Goal: Information Seeking & Learning: Understand process/instructions

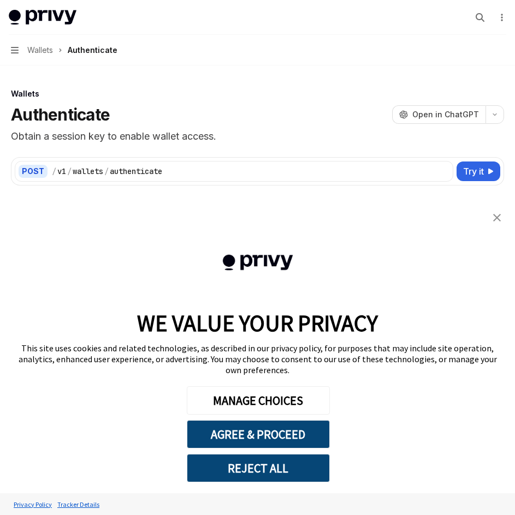
type textarea "*"
click at [502, 229] on link "close banner" at bounding box center [497, 218] width 22 height 22
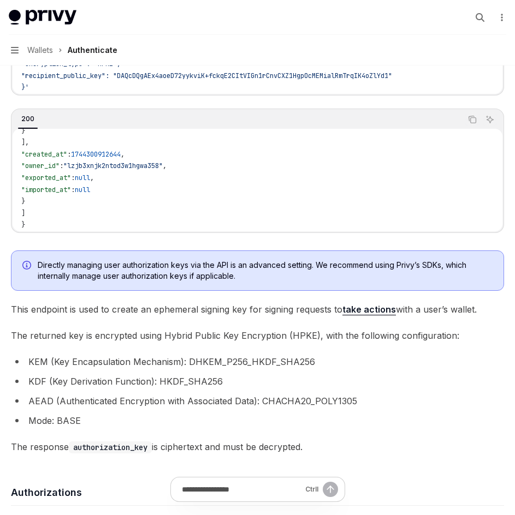
scroll to position [218, 0]
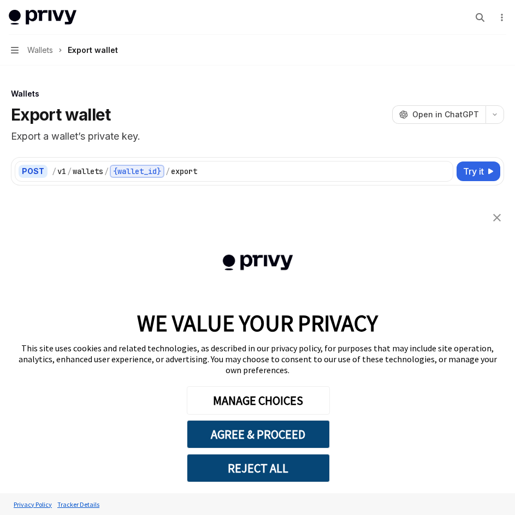
click at [497, 222] on img "close banner" at bounding box center [497, 218] width 8 height 8
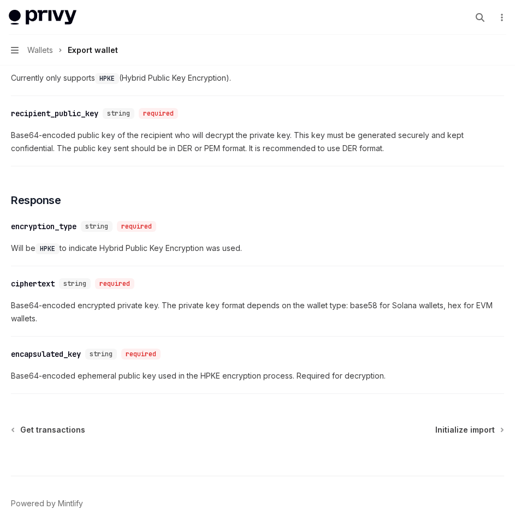
scroll to position [874, 0]
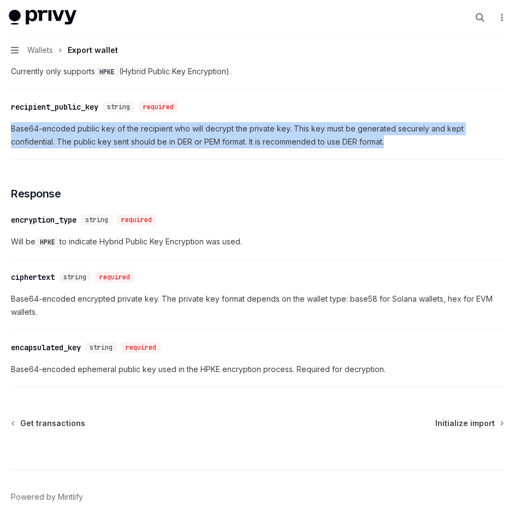
drag, startPoint x: 8, startPoint y: 123, endPoint x: 377, endPoint y: 141, distance: 369.5
copy span "Base64-encoded public key of the recipient who will decrypt the private key. Th…"
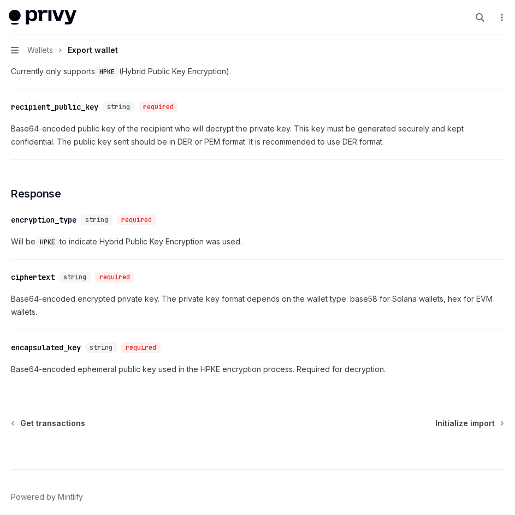
click at [169, 309] on span "Base64-encoded encrypted private key. The private key format depends on the wal…" at bounding box center [257, 306] width 493 height 26
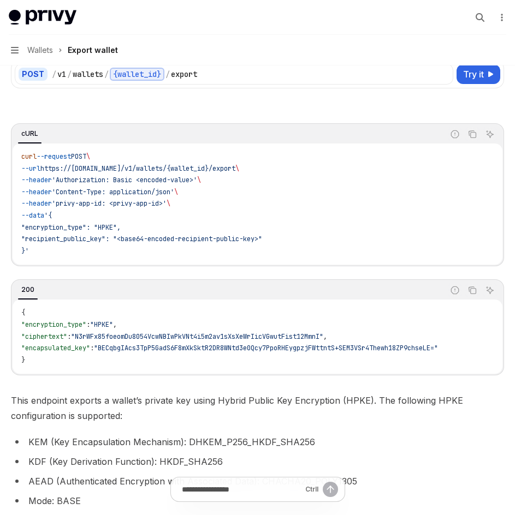
scroll to position [0, 0]
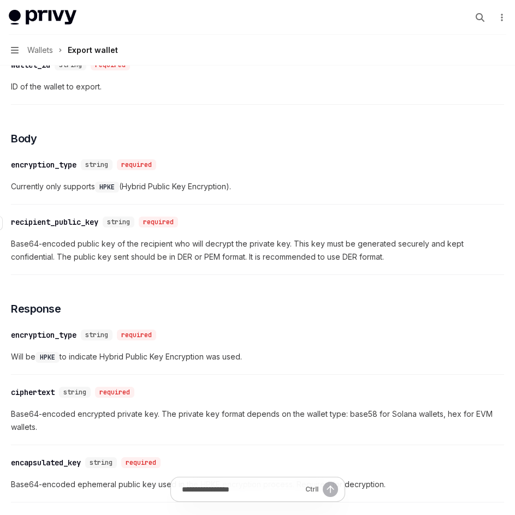
click at [63, 221] on div "recipient_public_key" at bounding box center [54, 222] width 87 height 11
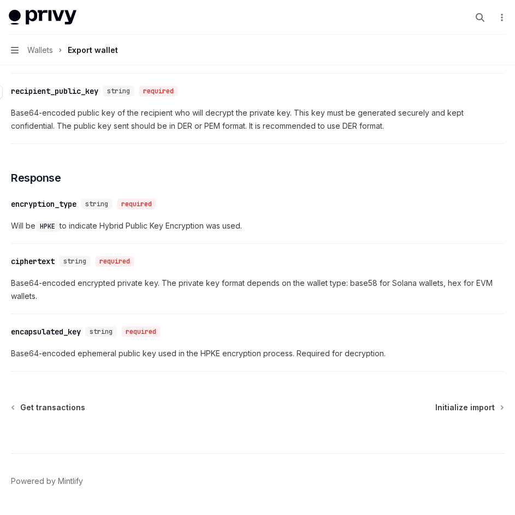
scroll to position [902, 0]
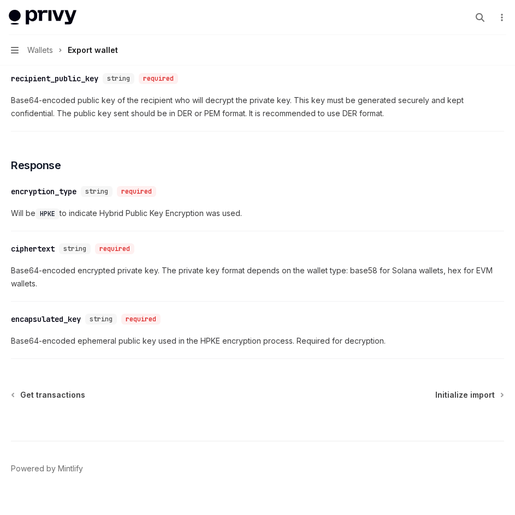
click at [77, 96] on span "Base64-encoded public key of the recipient who will decrypt the private key. Th…" at bounding box center [257, 107] width 493 height 26
click at [64, 112] on span "Base64-encoded public key of the recipient who will decrypt the private key. Th…" at bounding box center [257, 107] width 493 height 26
click at [76, 85] on div "​ recipient_public_key string required" at bounding box center [252, 78] width 482 height 13
click at [84, 74] on div "recipient_public_key" at bounding box center [54, 78] width 87 height 11
click at [122, 74] on div "string" at bounding box center [119, 78] width 32 height 11
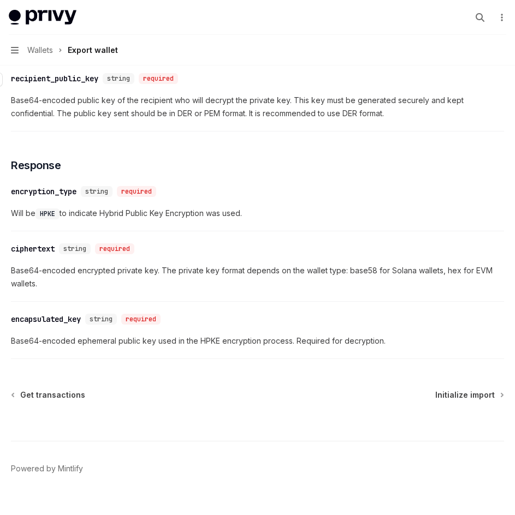
click at [166, 79] on div "required" at bounding box center [158, 78] width 39 height 11
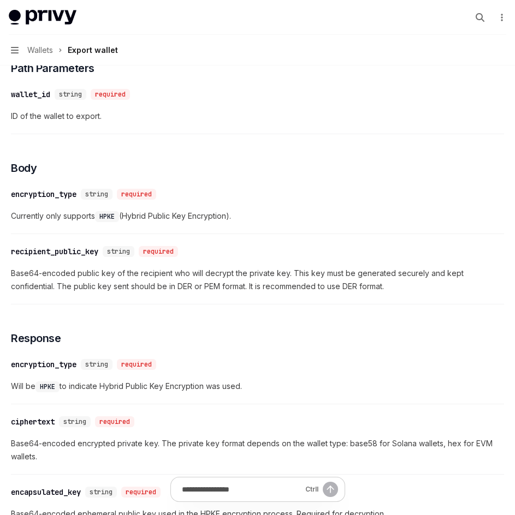
scroll to position [684, 0]
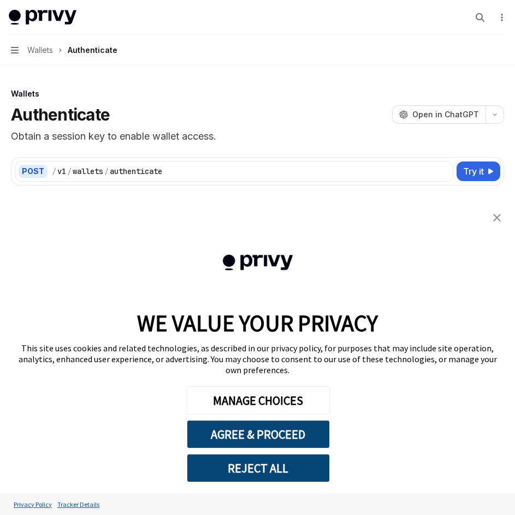
click at [500, 222] on img "close banner" at bounding box center [497, 218] width 8 height 8
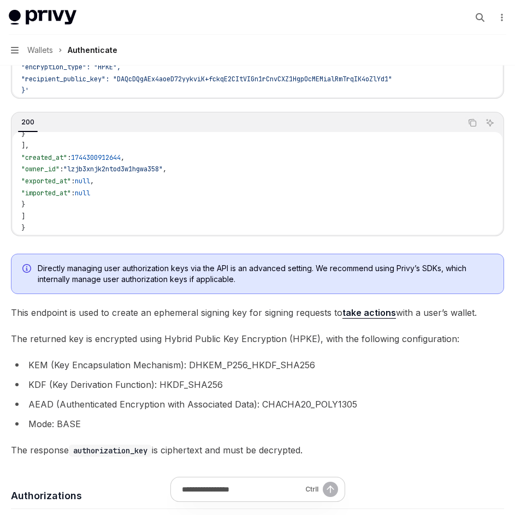
scroll to position [273, 0]
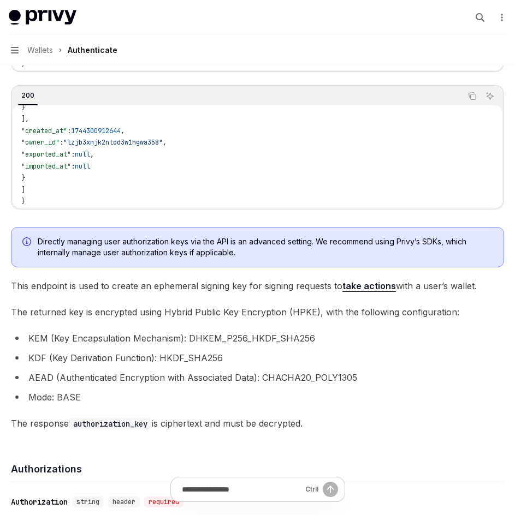
click at [123, 241] on span "Directly managing user authorization keys via the API is an advanced setting. W…" at bounding box center [265, 247] width 455 height 22
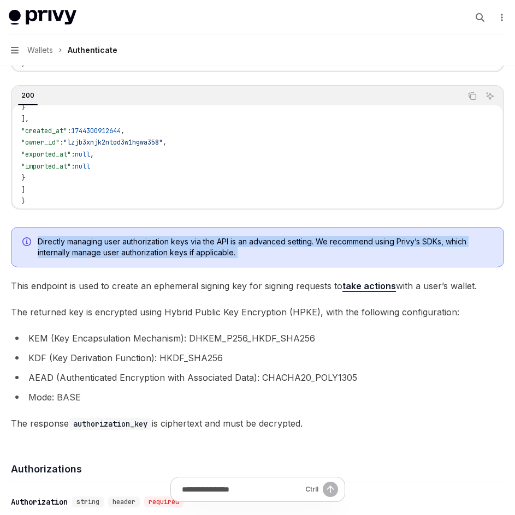
click at [123, 241] on span "Directly managing user authorization keys via the API is an advanced setting. W…" at bounding box center [265, 247] width 455 height 22
click at [128, 241] on span "Directly managing user authorization keys via the API is an advanced setting. W…" at bounding box center [265, 247] width 455 height 22
click at [123, 248] on span "Directly managing user authorization keys via the API is an advanced setting. W…" at bounding box center [265, 247] width 455 height 22
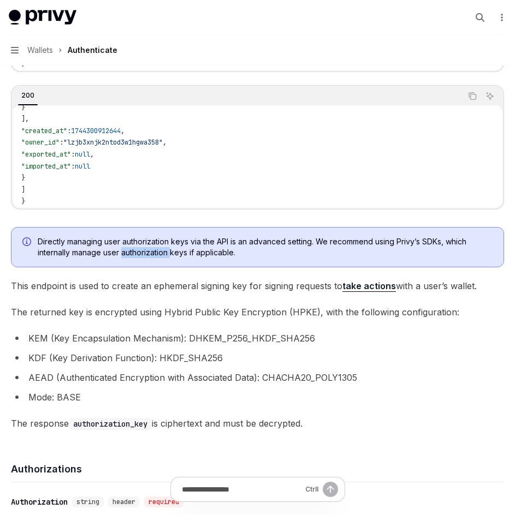
click at [123, 248] on span "Directly managing user authorization keys via the API is an advanced setting. W…" at bounding box center [265, 247] width 455 height 22
click at [120, 240] on span "Directly managing user authorization keys via the API is an advanced setting. W…" at bounding box center [265, 247] width 455 height 22
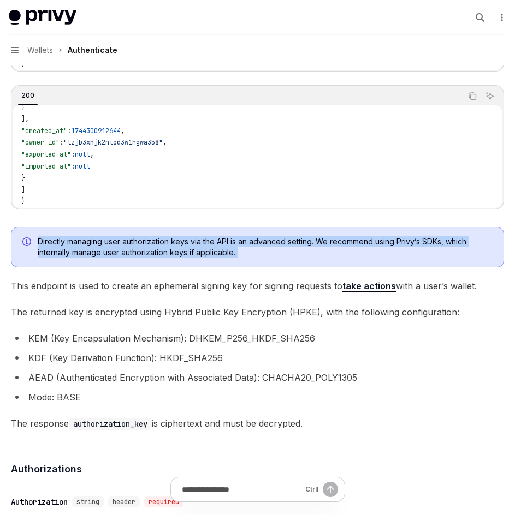
drag, startPoint x: 120, startPoint y: 240, endPoint x: 112, endPoint y: 241, distance: 7.1
click at [119, 240] on span "Directly managing user authorization keys via the API is an advanced setting. W…" at bounding box center [265, 247] width 455 height 22
click at [93, 242] on span "Directly managing user authorization keys via the API is an advanced setting. W…" at bounding box center [265, 247] width 455 height 22
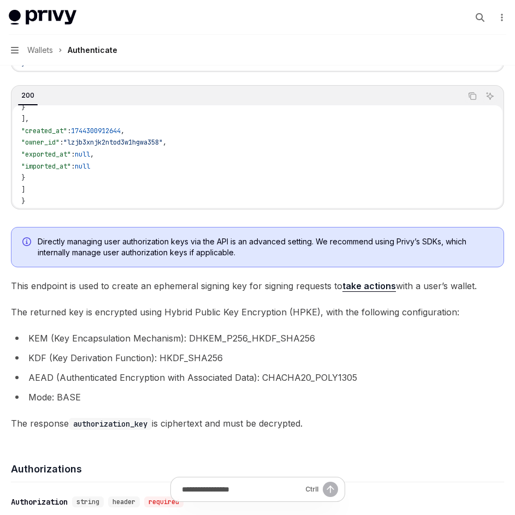
click at [373, 240] on span "Directly managing user authorization keys via the API is an advanced setting. W…" at bounding box center [265, 247] width 455 height 22
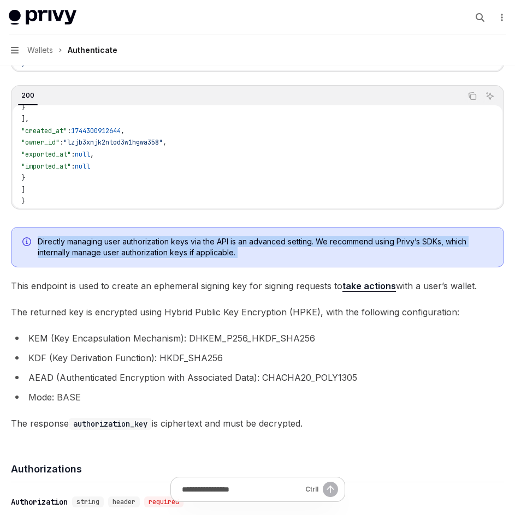
click at [373, 240] on span "Directly managing user authorization keys via the API is an advanced setting. W…" at bounding box center [265, 247] width 455 height 22
drag, startPoint x: 393, startPoint y: 239, endPoint x: 355, endPoint y: 239, distance: 38.2
click at [393, 239] on span "Directly managing user authorization keys via the API is an advanced setting. W…" at bounding box center [265, 247] width 455 height 22
click at [174, 239] on span "Directly managing user authorization keys via the API is an advanced setting. W…" at bounding box center [265, 247] width 455 height 22
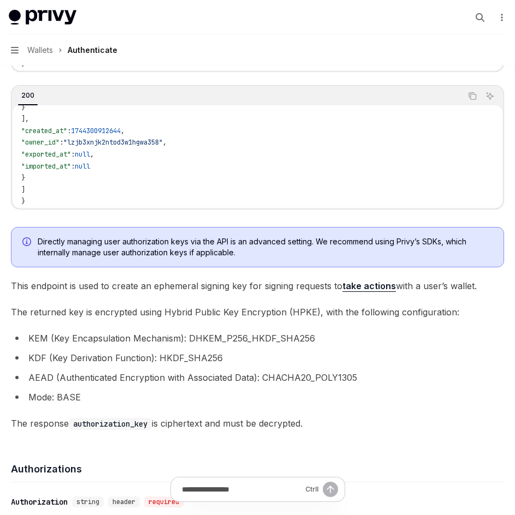
click at [137, 239] on span "Directly managing user authorization keys via the API is an advanced setting. W…" at bounding box center [265, 247] width 455 height 22
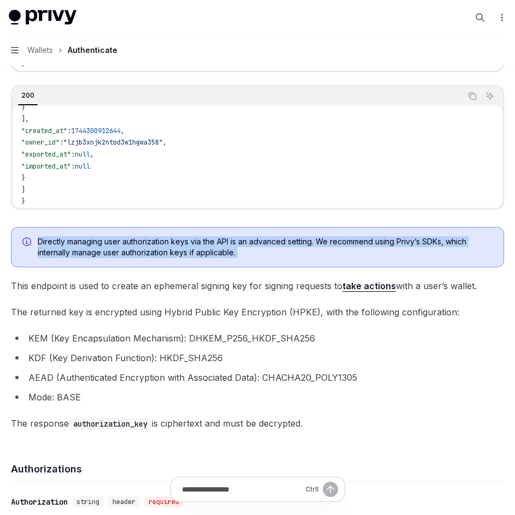
click at [137, 239] on span "Directly managing user authorization keys via the API is an advanced setting. W…" at bounding box center [265, 247] width 455 height 22
click at [191, 241] on span "Directly managing user authorization keys via the API is an advanced setting. W…" at bounding box center [265, 247] width 455 height 22
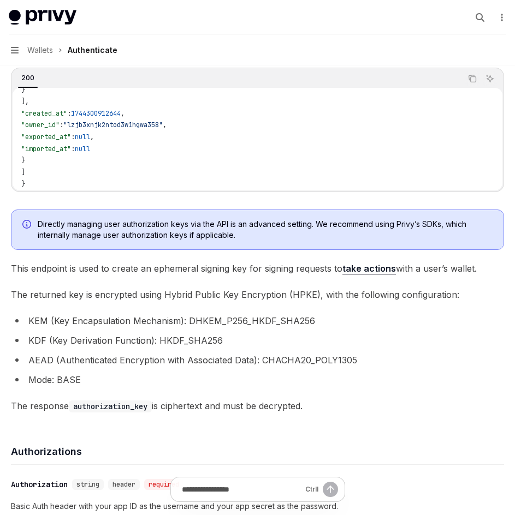
scroll to position [328, 0]
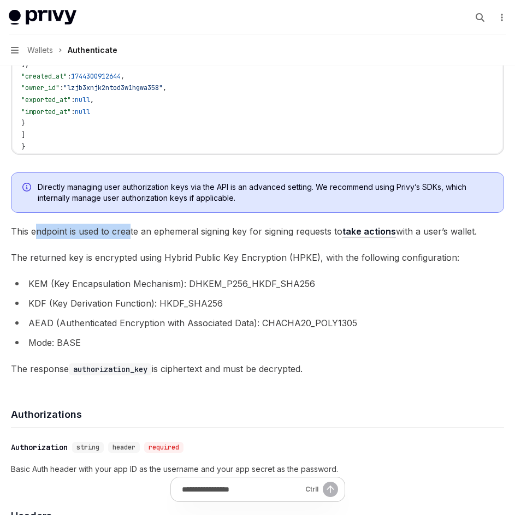
drag, startPoint x: 37, startPoint y: 232, endPoint x: 152, endPoint y: 231, distance: 115.8
click at [133, 230] on span "This endpoint is used to create an ephemeral signing key for signing requests t…" at bounding box center [257, 231] width 493 height 15
click at [153, 231] on span "This endpoint is used to create an ephemeral signing key for signing requests t…" at bounding box center [257, 231] width 493 height 15
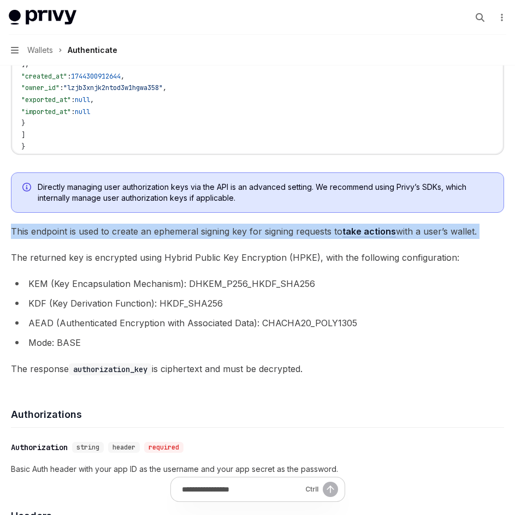
click at [153, 231] on span "This endpoint is used to create an ephemeral signing key for signing requests t…" at bounding box center [257, 231] width 493 height 15
click at [185, 232] on span "This endpoint is used to create an ephemeral signing key for signing requests t…" at bounding box center [257, 231] width 493 height 15
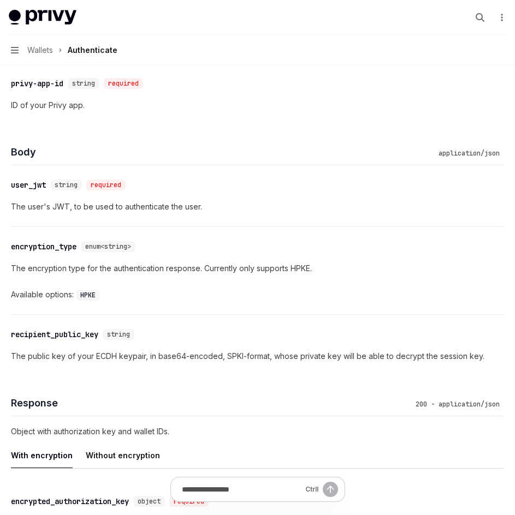
scroll to position [819, 0]
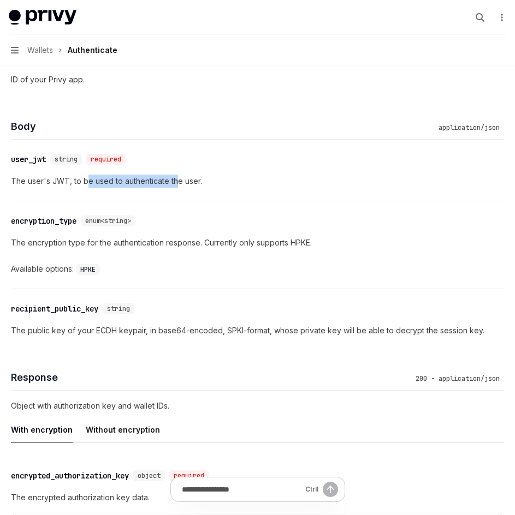
drag, startPoint x: 84, startPoint y: 183, endPoint x: 192, endPoint y: 179, distance: 107.6
click at [179, 179] on p "The user's JWT, to be used to authenticate the user." at bounding box center [257, 181] width 493 height 13
click at [192, 179] on p "The user's JWT, to be used to authenticate the user." at bounding box center [257, 181] width 493 height 13
drag, startPoint x: 192, startPoint y: 179, endPoint x: 180, endPoint y: 184, distance: 13.0
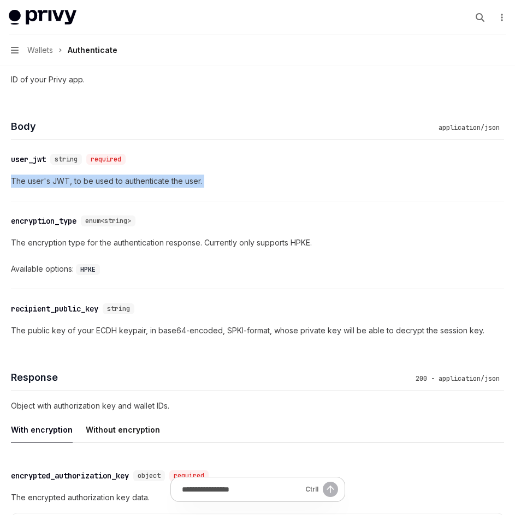
click at [190, 180] on p "The user's JWT, to be used to authenticate the user." at bounding box center [257, 181] width 493 height 13
click at [126, 185] on p "The user's JWT, to be used to authenticate the user." at bounding box center [257, 181] width 493 height 13
click at [128, 182] on p "The user's JWT, to be used to authenticate the user." at bounding box center [257, 181] width 493 height 13
click at [130, 180] on p "The user's JWT, to be used to authenticate the user." at bounding box center [257, 181] width 493 height 13
click at [160, 185] on p "The user's JWT, to be used to authenticate the user." at bounding box center [257, 181] width 493 height 13
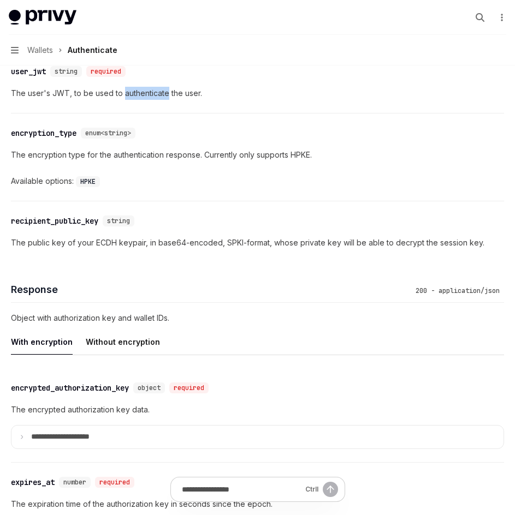
scroll to position [928, 0]
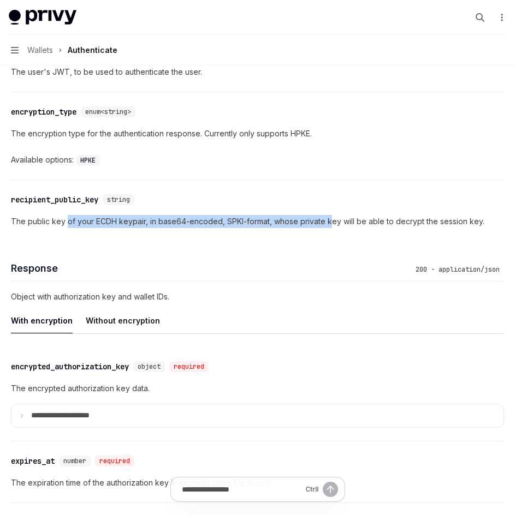
drag, startPoint x: 66, startPoint y: 219, endPoint x: 328, endPoint y: 217, distance: 262.6
click at [328, 217] on p "The public key of your ECDH keypair, in base64-encoded, SPKI-format, whose priv…" at bounding box center [257, 221] width 493 height 13
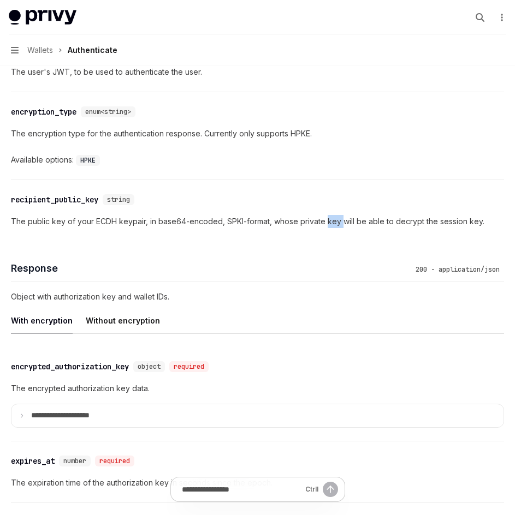
click at [328, 217] on p "The public key of your ECDH keypair, in base64-encoded, SPKI-format, whose priv…" at bounding box center [257, 221] width 493 height 13
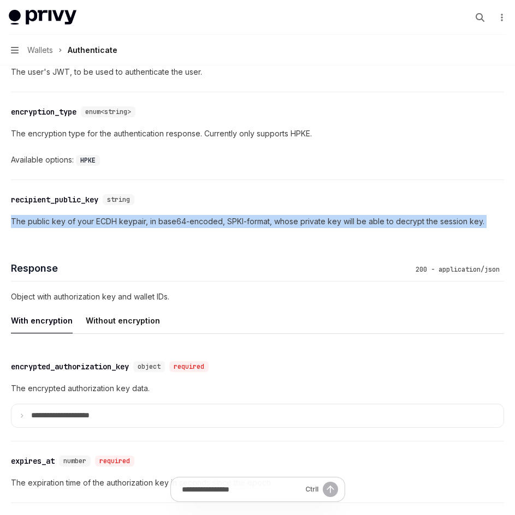
click at [328, 217] on p "The public key of your ECDH keypair, in base64-encoded, SPKI-format, whose priv…" at bounding box center [257, 221] width 493 height 13
click at [284, 218] on p "The public key of your ECDH keypair, in base64-encoded, SPKI-format, whose priv…" at bounding box center [257, 221] width 493 height 13
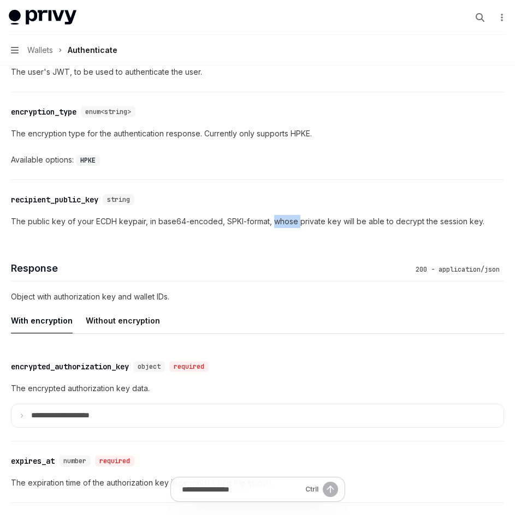
click at [284, 218] on p "The public key of your ECDH keypair, in base64-encoded, SPKI-format, whose priv…" at bounding box center [257, 221] width 493 height 13
click at [295, 218] on p "The public key of your ECDH keypair, in base64-encoded, SPKI-format, whose priv…" at bounding box center [257, 221] width 493 height 13
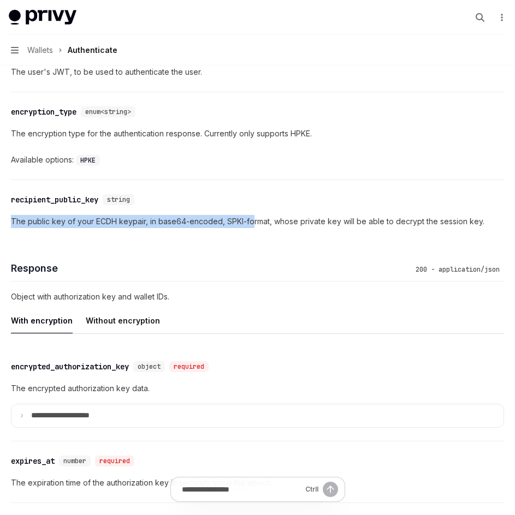
drag, startPoint x: 13, startPoint y: 217, endPoint x: 259, endPoint y: 221, distance: 246.3
click at [254, 221] on p "The public key of your ECDH keypair, in base64-encoded, SPKI-format, whose priv…" at bounding box center [257, 221] width 493 height 13
click at [263, 221] on p "The public key of your ECDH keypair, in base64-encoded, SPKI-format, whose priv…" at bounding box center [257, 221] width 493 height 13
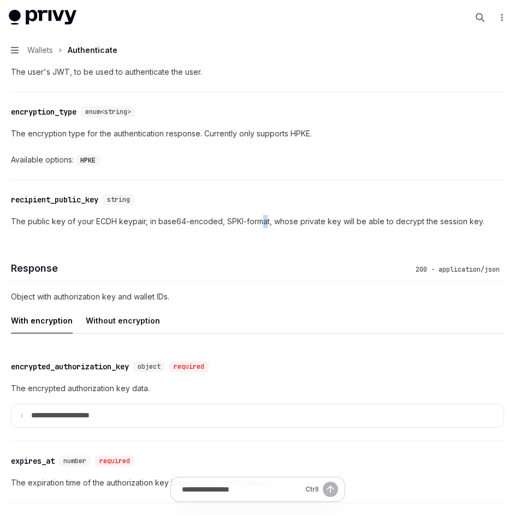
click at [265, 221] on p "The public key of your ECDH keypair, in base64-encoded, SPKI-format, whose priv…" at bounding box center [257, 221] width 493 height 13
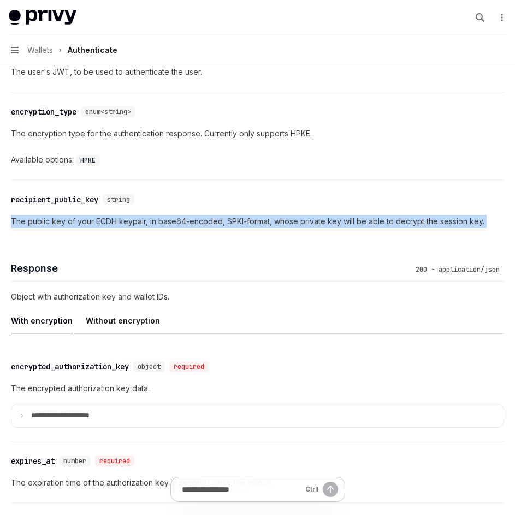
click at [265, 221] on p "The public key of your ECDH keypair, in base64-encoded, SPKI-format, whose priv…" at bounding box center [257, 221] width 493 height 13
click at [231, 221] on p "The public key of your ECDH keypair, in base64-encoded, SPKI-format, whose priv…" at bounding box center [257, 221] width 493 height 13
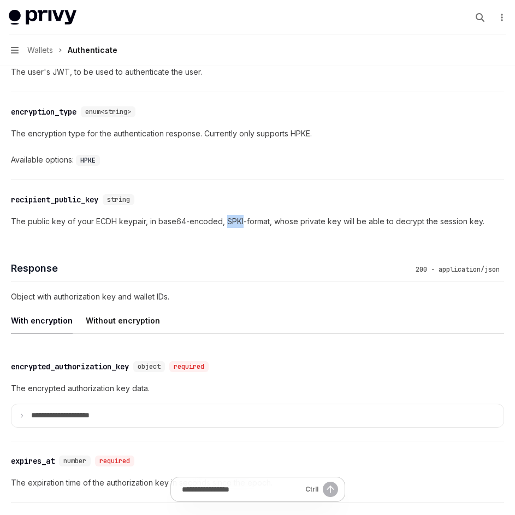
click at [231, 221] on p "The public key of your ECDH keypair, in base64-encoded, SPKI-format, whose priv…" at bounding box center [257, 221] width 493 height 13
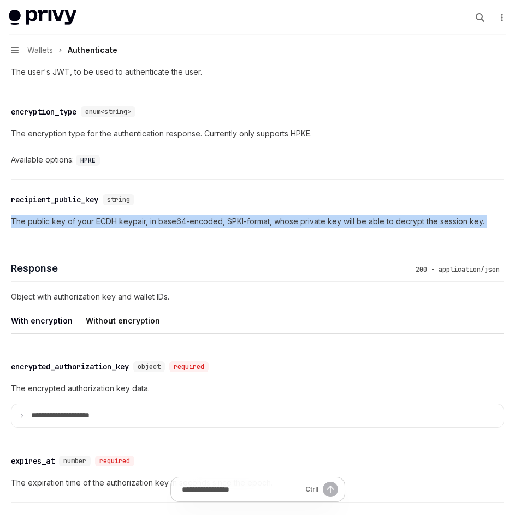
click at [231, 221] on p "The public key of your ECDH keypair, in base64-encoded, SPKI-format, whose priv…" at bounding box center [257, 221] width 493 height 13
click at [181, 223] on p "The public key of your ECDH keypair, in base64-encoded, SPKI-format, whose priv…" at bounding box center [257, 221] width 493 height 13
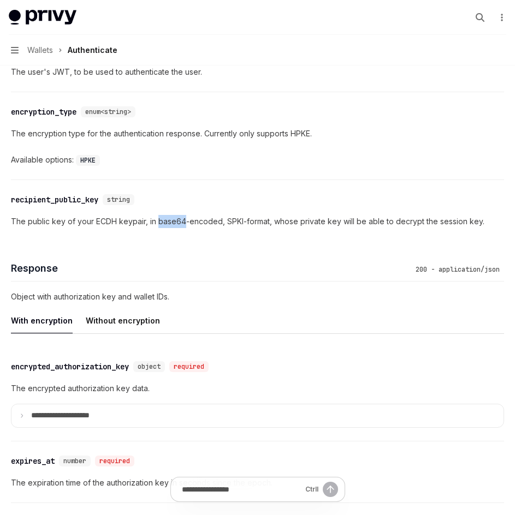
click at [181, 223] on p "The public key of your ECDH keypair, in base64-encoded, SPKI-format, whose priv…" at bounding box center [257, 221] width 493 height 13
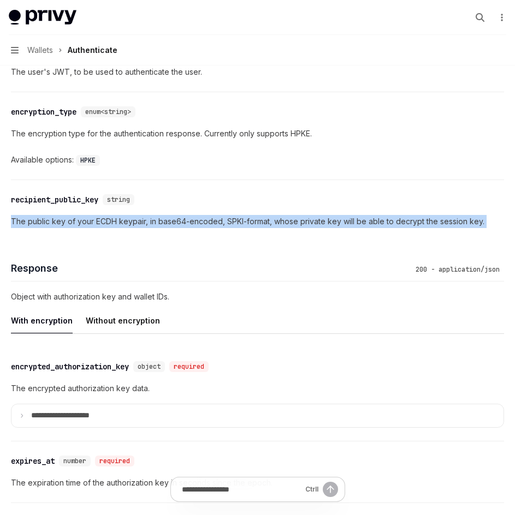
click at [181, 223] on p "The public key of your ECDH keypair, in base64-encoded, SPKI-format, whose priv…" at bounding box center [257, 221] width 493 height 13
click at [245, 223] on p "The public key of your ECDH keypair, in base64-encoded, SPKI-format, whose priv…" at bounding box center [257, 221] width 493 height 13
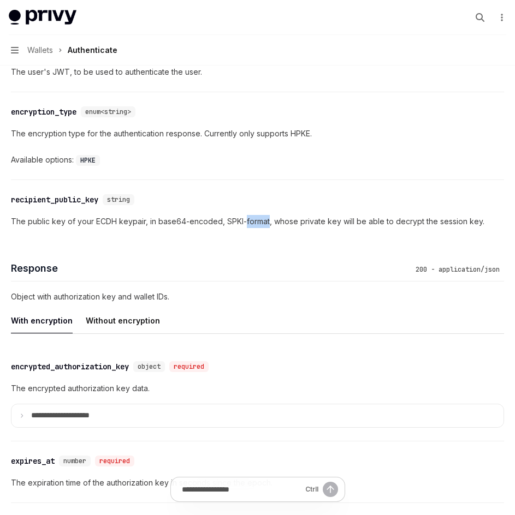
click at [245, 223] on p "The public key of your ECDH keypair, in base64-encoded, SPKI-format, whose priv…" at bounding box center [257, 221] width 493 height 13
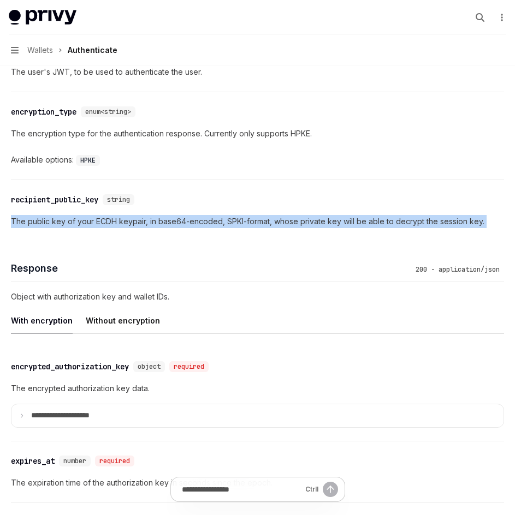
click at [245, 223] on p "The public key of your ECDH keypair, in base64-encoded, SPKI-format, whose priv…" at bounding box center [257, 221] width 493 height 13
click at [287, 224] on p "The public key of your ECDH keypair, in base64-encoded, SPKI-format, whose priv…" at bounding box center [257, 221] width 493 height 13
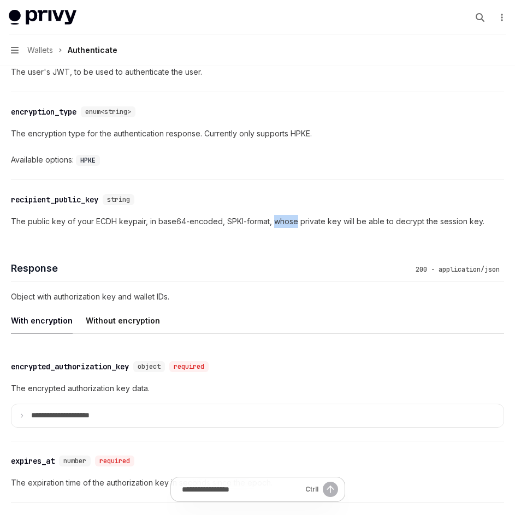
click at [287, 224] on p "The public key of your ECDH keypair, in base64-encoded, SPKI-format, whose priv…" at bounding box center [257, 221] width 493 height 13
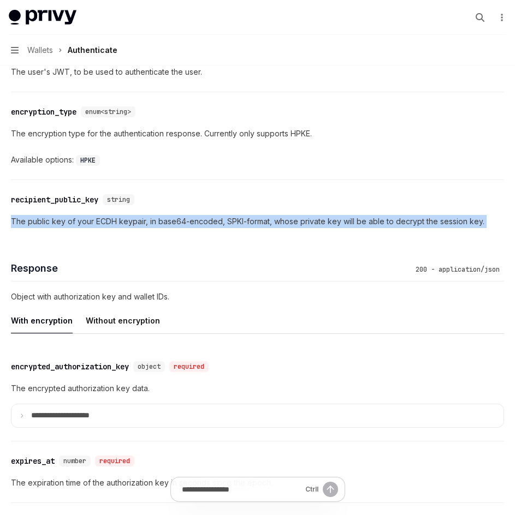
click at [286, 224] on p "The public key of your ECDH keypair, in base64-encoded, SPKI-format, whose priv…" at bounding box center [257, 221] width 493 height 13
click at [303, 223] on p "The public key of your ECDH keypair, in base64-encoded, SPKI-format, whose priv…" at bounding box center [257, 221] width 493 height 13
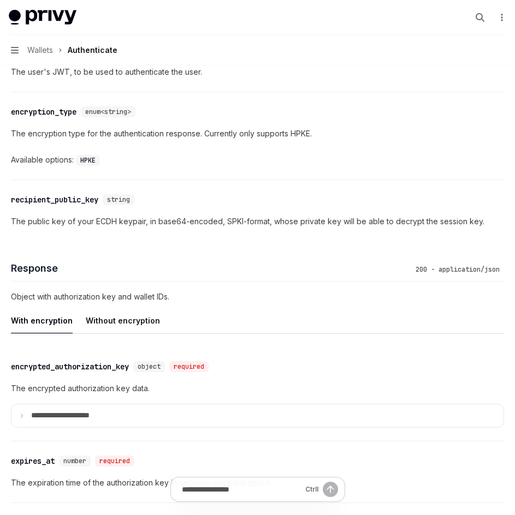
click at [249, 224] on p "The public key of your ECDH keypair, in base64-encoded, SPKI-format, whose priv…" at bounding box center [257, 221] width 493 height 13
click at [249, 223] on p "The public key of your ECDH keypair, in base64-encoded, SPKI-format, whose priv…" at bounding box center [257, 221] width 493 height 13
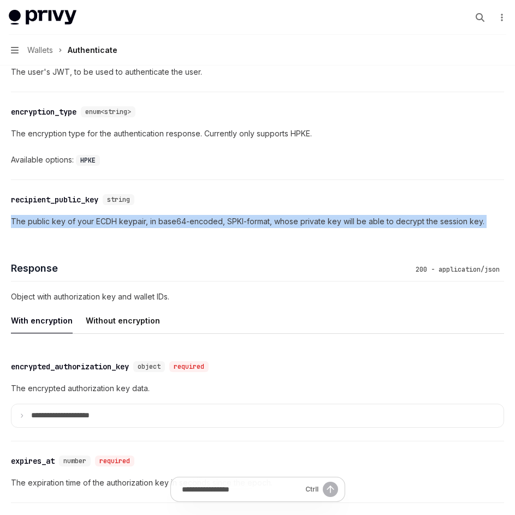
click at [249, 223] on p "The public key of your ECDH keypair, in base64-encoded, SPKI-format, whose priv…" at bounding box center [257, 221] width 493 height 13
click at [278, 223] on p "The public key of your ECDH keypair, in base64-encoded, SPKI-format, whose priv…" at bounding box center [257, 221] width 493 height 13
click at [314, 222] on p "The public key of your ECDH keypair, in base64-encoded, SPKI-format, whose priv…" at bounding box center [257, 221] width 493 height 13
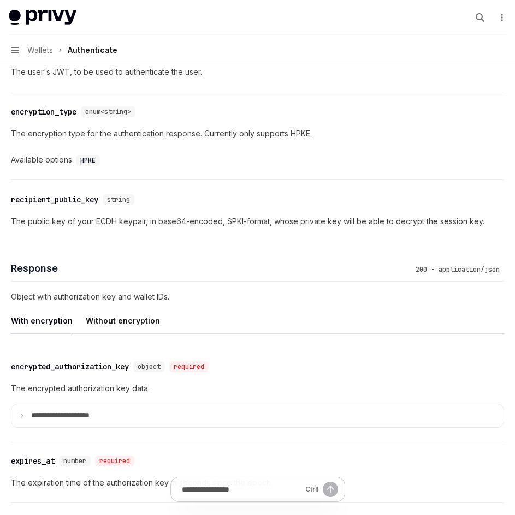
click at [333, 222] on p "The public key of your ECDH keypair, in base64-encoded, SPKI-format, whose priv…" at bounding box center [257, 221] width 493 height 13
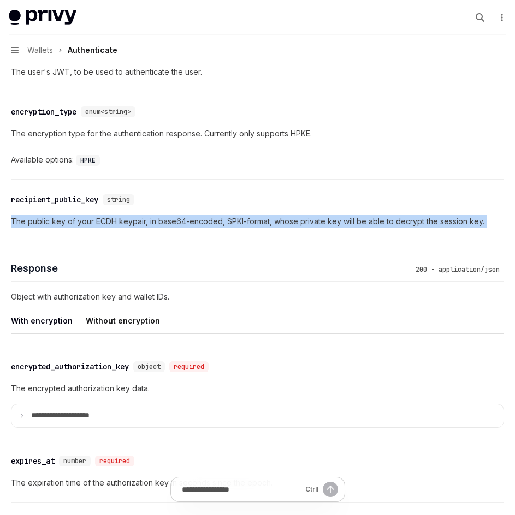
click at [333, 222] on p "The public key of your ECDH keypair, in base64-encoded, SPKI-format, whose priv…" at bounding box center [257, 221] width 493 height 13
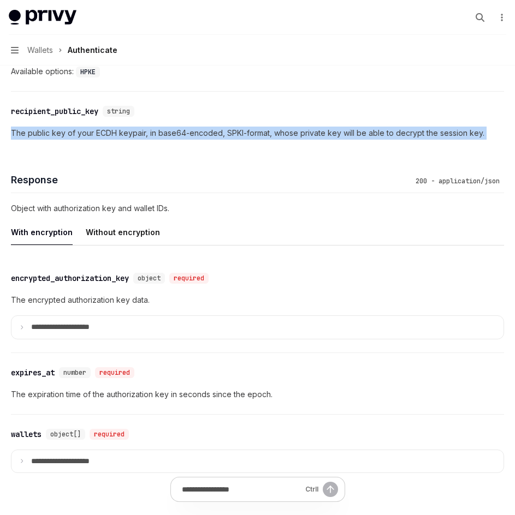
scroll to position [983, 0]
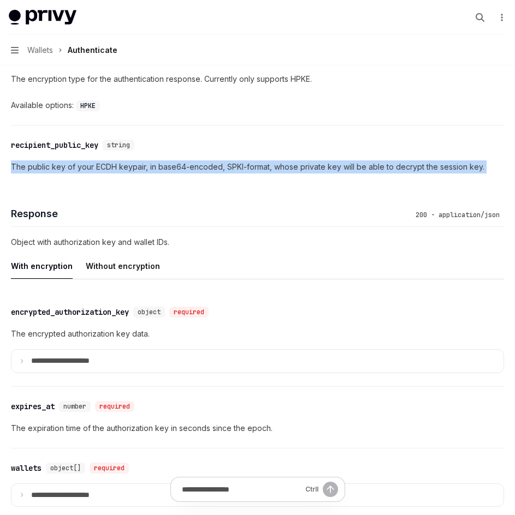
copy p "The public key of your ECDH keypair, in base64-encoded, SPKI-format, whose priv…"
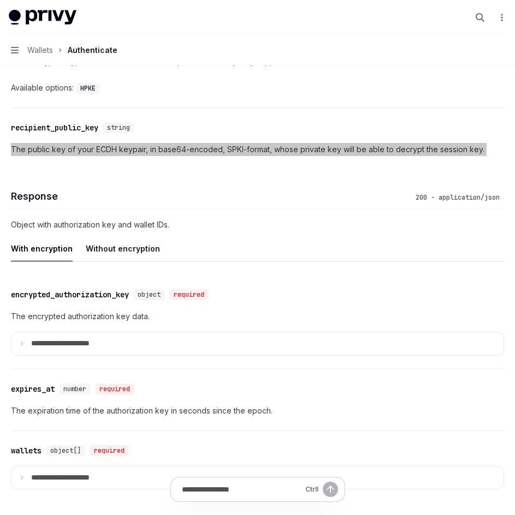
scroll to position [1037, 0]
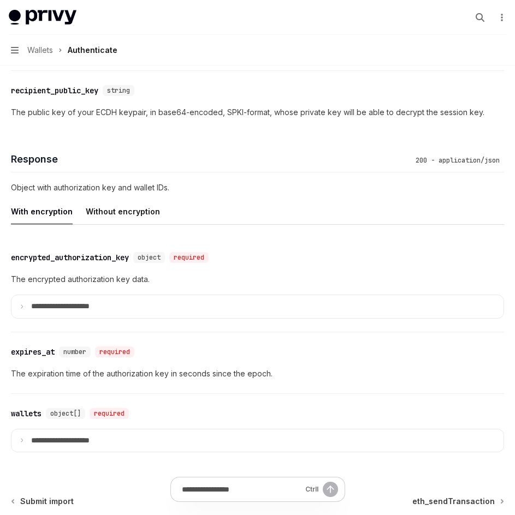
click at [283, 229] on div "**********" at bounding box center [257, 332] width 493 height 267
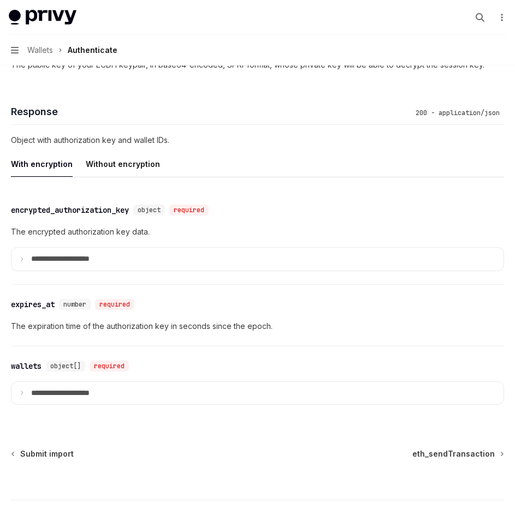
scroll to position [1092, 0]
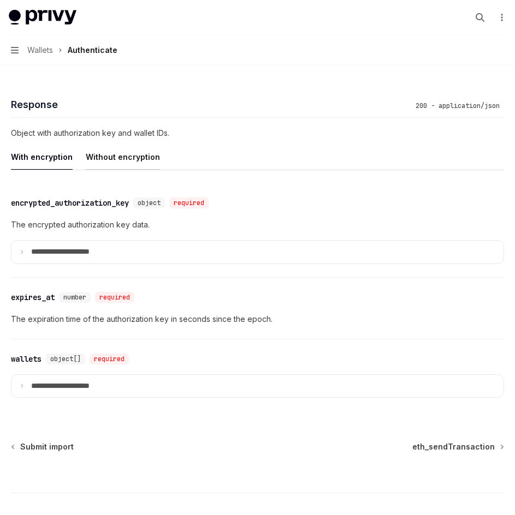
click at [133, 161] on div "Without encryption" at bounding box center [123, 157] width 74 height 26
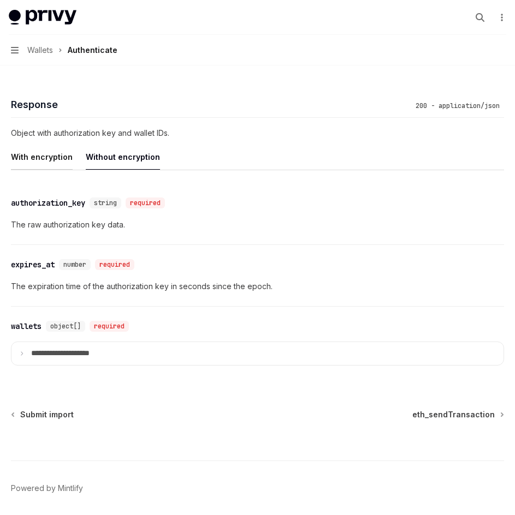
click at [30, 150] on div "With encryption" at bounding box center [42, 157] width 62 height 26
type textarea "*"
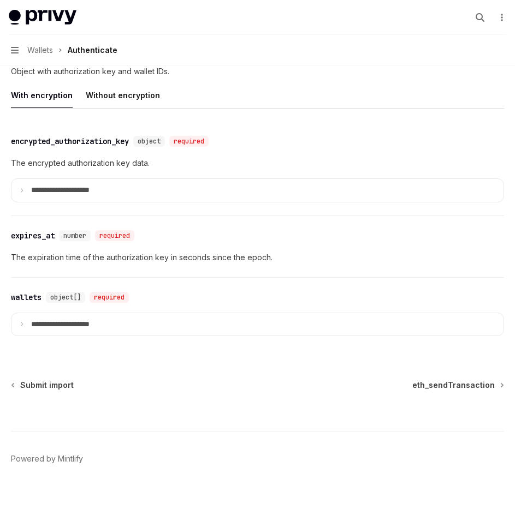
scroll to position [1164, 0]
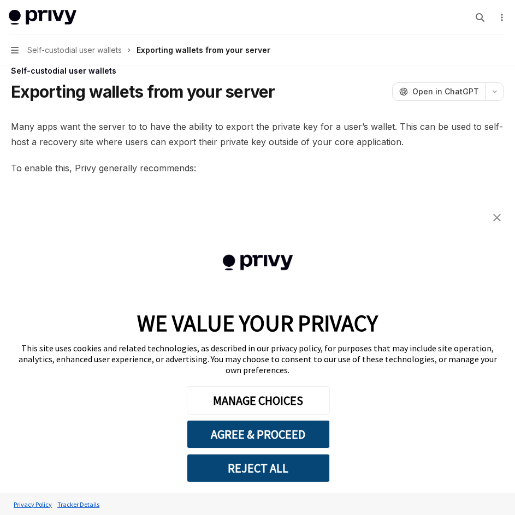
scroll to position [26, 0]
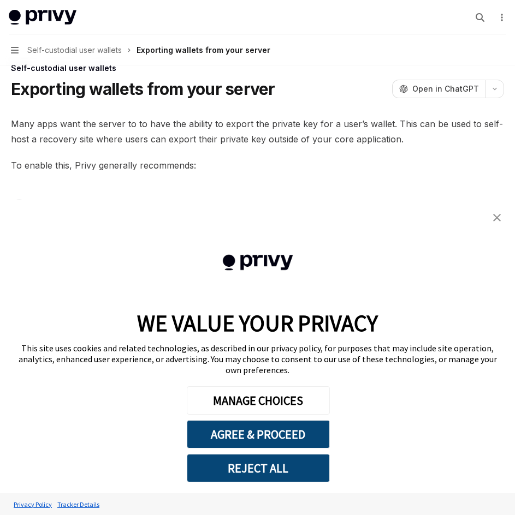
click at [499, 222] on img "close banner" at bounding box center [497, 218] width 8 height 8
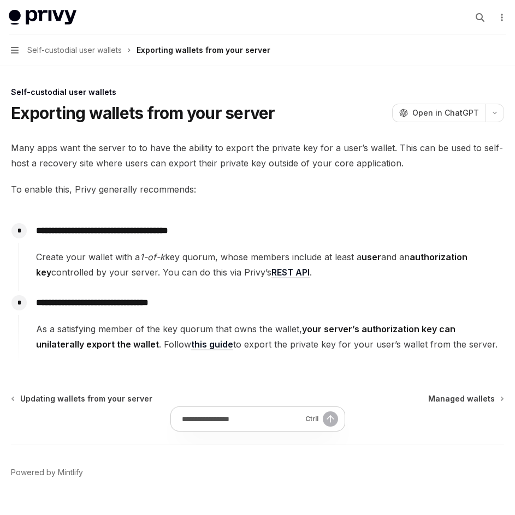
scroll to position [0, 0]
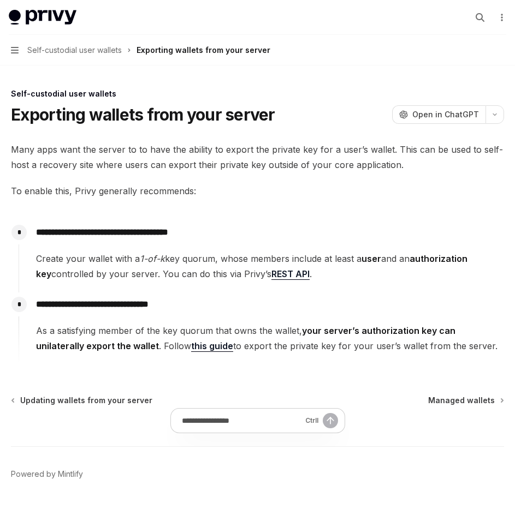
click at [142, 159] on span "Many apps want the server to to have the ability to export the private key for …" at bounding box center [257, 157] width 493 height 31
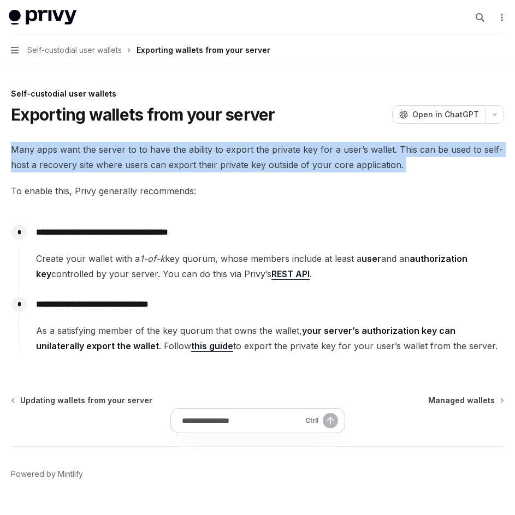
drag, startPoint x: 142, startPoint y: 159, endPoint x: 145, endPoint y: 154, distance: 5.9
click at [144, 155] on span "Many apps want the server to to have the ability to export the private key for …" at bounding box center [257, 157] width 493 height 31
click at [179, 141] on div "**********" at bounding box center [257, 314] width 497 height 454
click at [181, 149] on span "Many apps want the server to to have the ability to export the private key for …" at bounding box center [257, 157] width 493 height 31
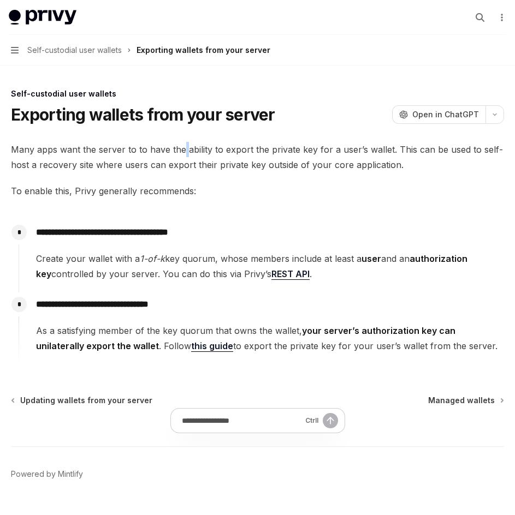
click at [181, 150] on span "Many apps want the server to to have the ability to export the private key for …" at bounding box center [257, 157] width 493 height 31
click at [181, 151] on span "Many apps want the server to to have the ability to export the private key for …" at bounding box center [257, 157] width 493 height 31
click at [190, 159] on span "Many apps want the server to to have the ability to export the private key for …" at bounding box center [257, 157] width 493 height 31
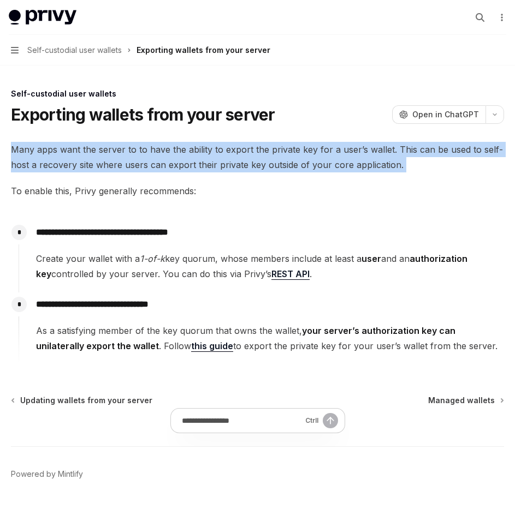
click at [190, 159] on span "Many apps want the server to to have the ability to export the private key for …" at bounding box center [257, 157] width 493 height 31
click at [197, 143] on span "Many apps want the server to to have the ability to export the private key for …" at bounding box center [257, 157] width 493 height 31
click at [230, 162] on span "Many apps want the server to to have the ability to export the private key for …" at bounding box center [257, 157] width 493 height 31
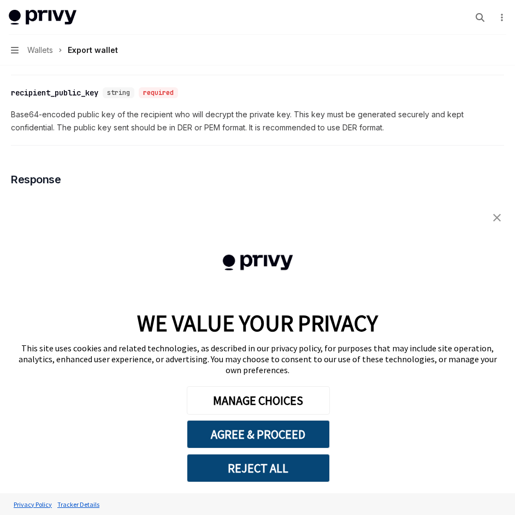
scroll to position [922, 0]
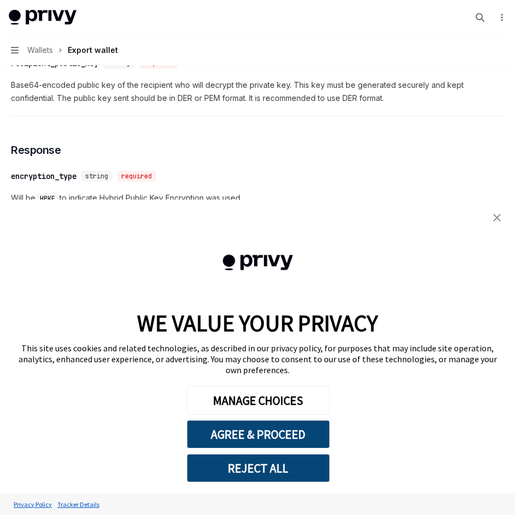
scroll to position [922, 0]
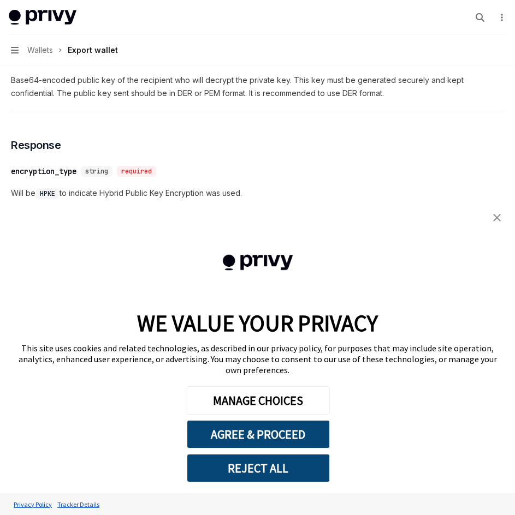
click at [499, 229] on link "close banner" at bounding box center [497, 218] width 22 height 22
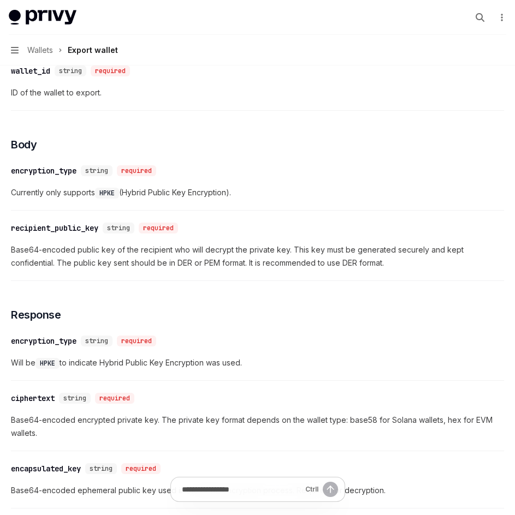
scroll to position [0, 0]
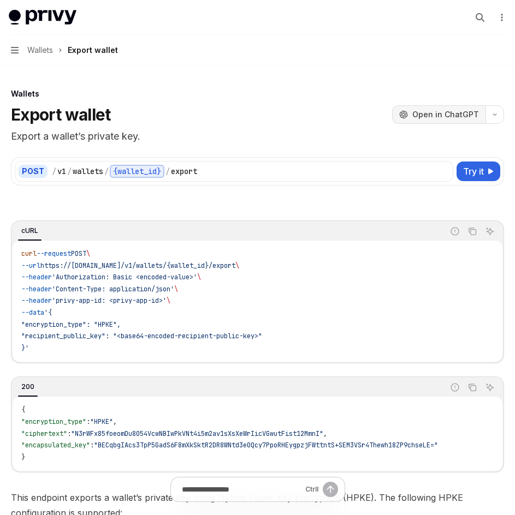
click at [447, 111] on span "Open in ChatGPT" at bounding box center [445, 114] width 67 height 11
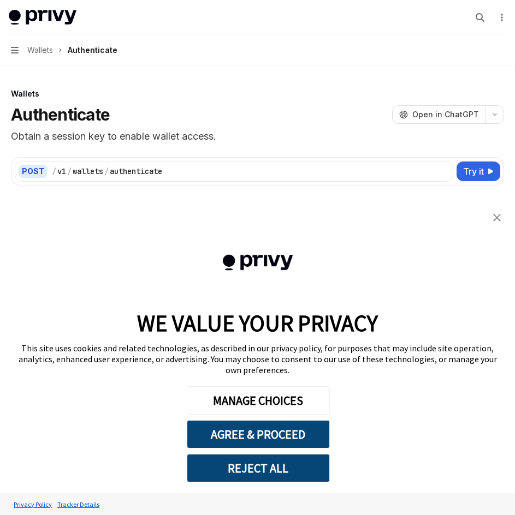
drag, startPoint x: 501, startPoint y: 346, endPoint x: 432, endPoint y: 323, distance: 73.2
click at [501, 229] on link "close banner" at bounding box center [497, 218] width 22 height 22
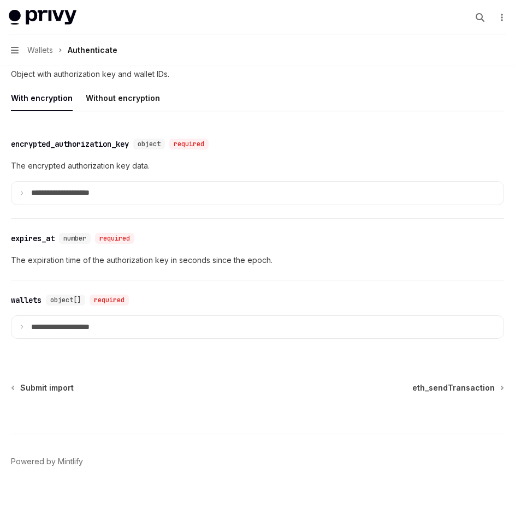
scroll to position [1164, 0]
